Goal: Find specific page/section

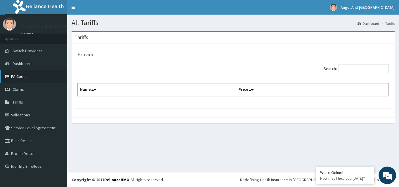
click at [17, 79] on link "PA Code" at bounding box center [33, 76] width 67 height 13
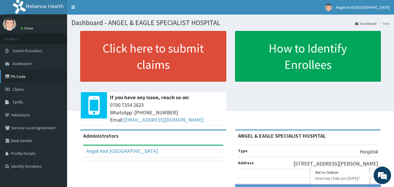
click at [23, 77] on link "PA Code" at bounding box center [33, 76] width 67 height 13
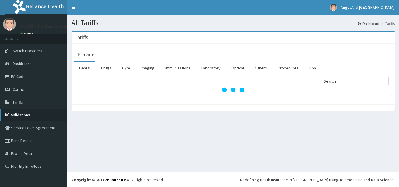
click at [21, 115] on link "Validations" at bounding box center [33, 115] width 67 height 13
